Goal: Communication & Community: Answer question/provide support

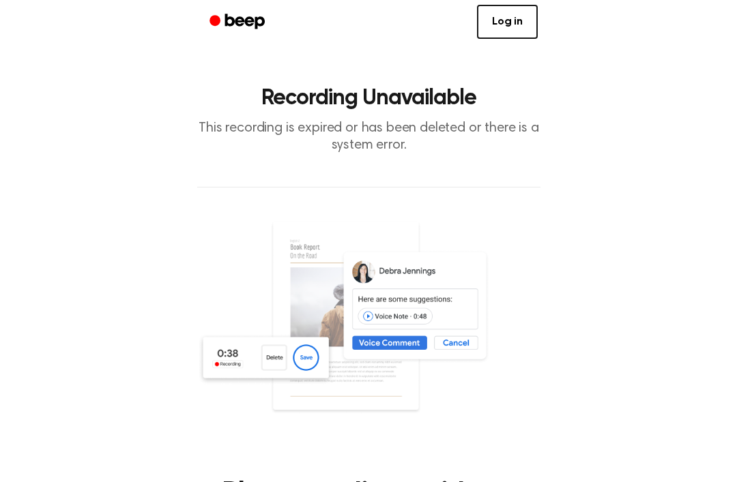
scroll to position [280, 0]
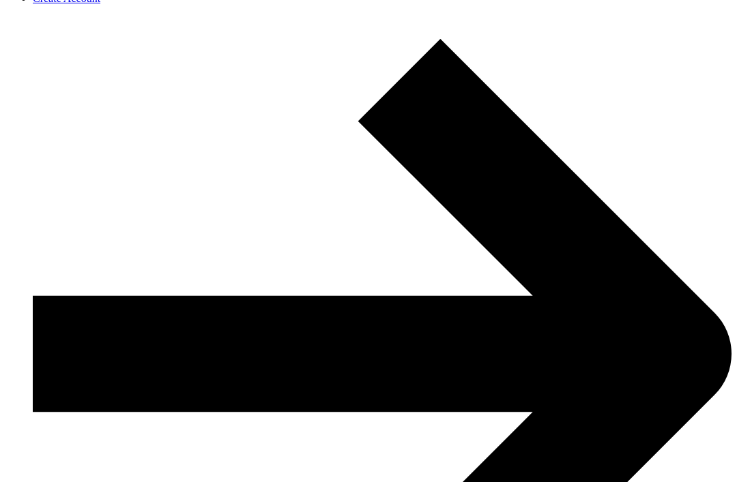
scroll to position [66, 0]
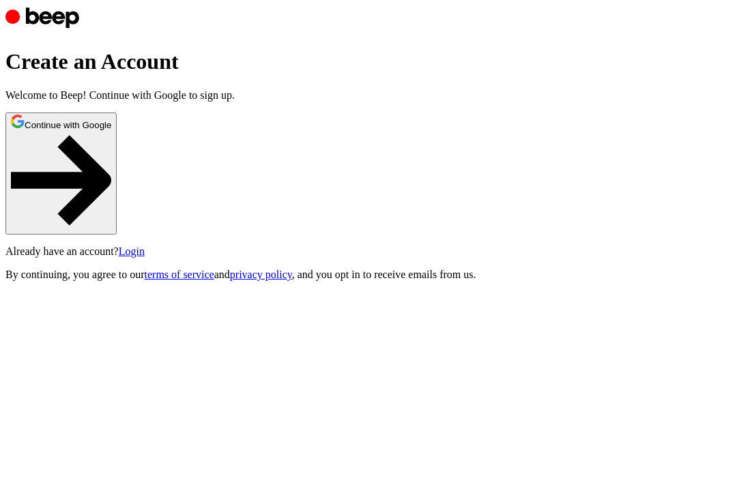
click at [117, 202] on button "Continue with Google" at bounding box center [60, 174] width 111 height 122
